Goal: Task Accomplishment & Management: Use online tool/utility

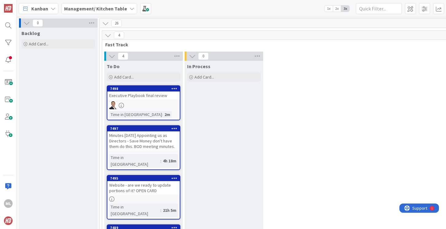
scroll to position [257, 0]
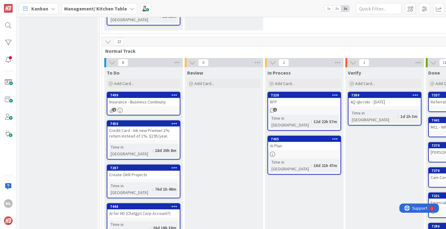
click at [97, 7] on b "Management/ Kitchen Table" at bounding box center [95, 9] width 63 height 6
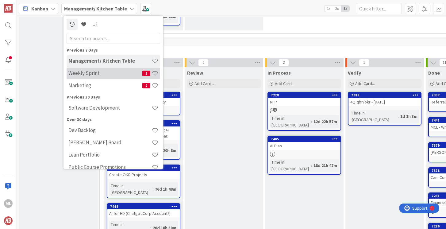
click at [85, 72] on h4 "Weekly Sprint" at bounding box center [105, 73] width 74 height 6
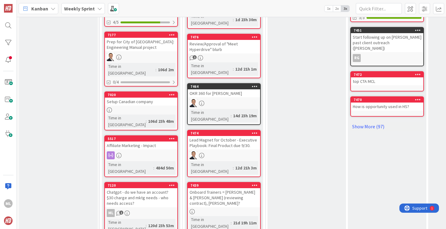
scroll to position [366, 0]
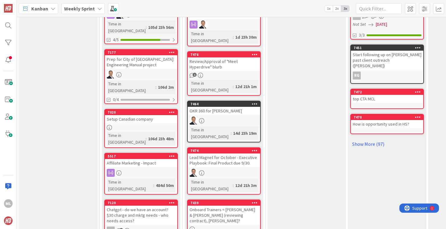
click at [226, 153] on div "Lead Magnet for October - Executive Playbook: Final Product due 9/30." at bounding box center [224, 159] width 72 height 13
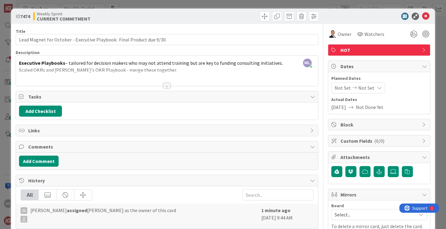
click at [158, 70] on div at bounding box center [167, 78] width 302 height 16
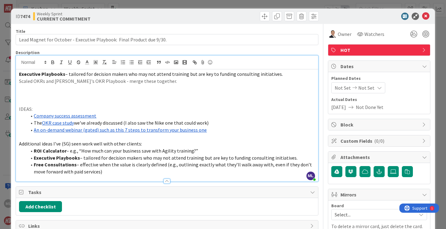
click at [83, 94] on p at bounding box center [166, 94] width 295 height 7
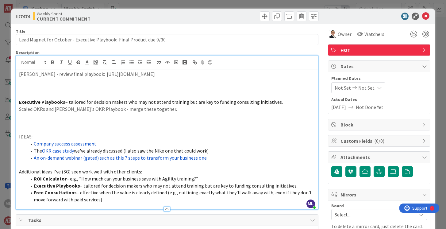
click at [83, 73] on p "[PERSON_NAME] - review final playbook: [URL][DOMAIN_NAME]" at bounding box center [166, 73] width 295 height 7
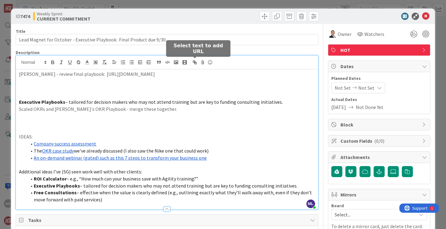
click at [195, 62] on icon "button" at bounding box center [195, 62] width 6 height 6
type input "[URL][DOMAIN_NAME]"
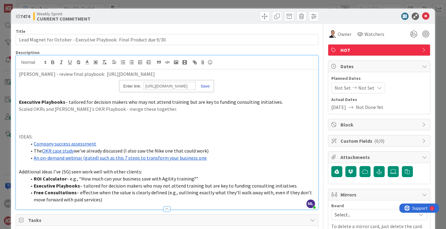
click at [207, 86] on link at bounding box center [202, 86] width 14 height 5
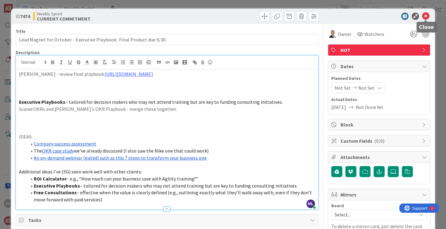
click at [425, 16] on icon at bounding box center [425, 16] width 7 height 7
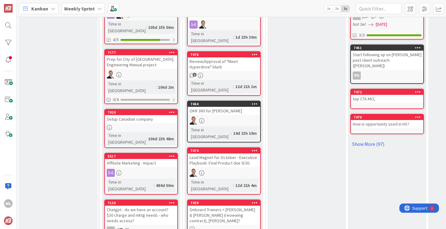
click at [243, 153] on div "Lead Magnet for October - Executive Playbook: Final Product due 9/30." at bounding box center [224, 159] width 72 height 13
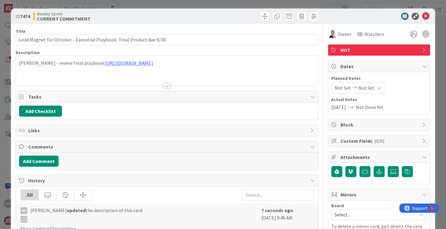
click at [370, 109] on span "Not Done Yet" at bounding box center [369, 106] width 28 height 7
click at [365, 89] on span "Not Set" at bounding box center [366, 87] width 16 height 7
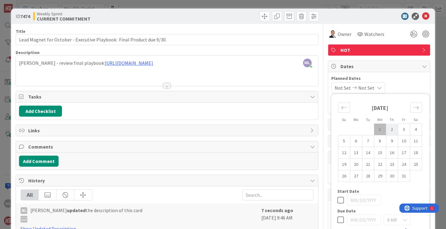
click at [393, 128] on td "2" at bounding box center [391, 129] width 12 height 12
click at [377, 130] on td "1" at bounding box center [380, 129] width 12 height 12
type input "[DATE]"
click at [390, 131] on td "2" at bounding box center [391, 129] width 12 height 12
type input "[DATE]"
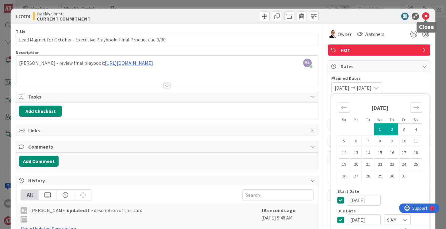
click at [426, 16] on icon at bounding box center [425, 16] width 7 height 7
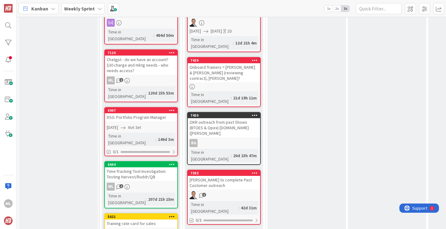
scroll to position [523, 0]
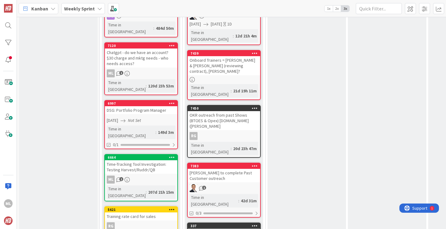
click at [85, 7] on b "Weekly Sprint" at bounding box center [79, 9] width 31 height 6
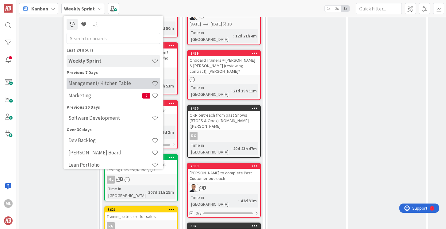
click at [88, 78] on div "Management/ Kitchen Table" at bounding box center [112, 84] width 93 height 12
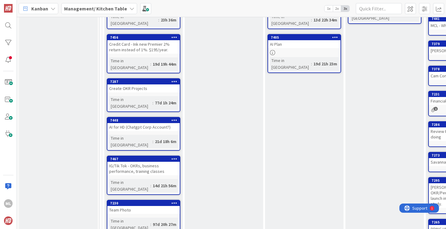
scroll to position [318, 0]
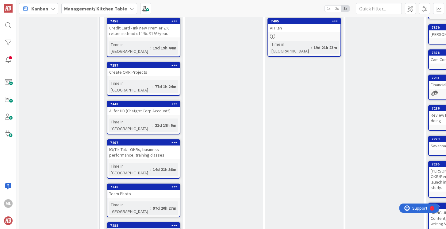
drag, startPoint x: 211, startPoint y: 99, endPoint x: 309, endPoint y: 5, distance: 135.9
